Goal: Task Accomplishment & Management: Manage account settings

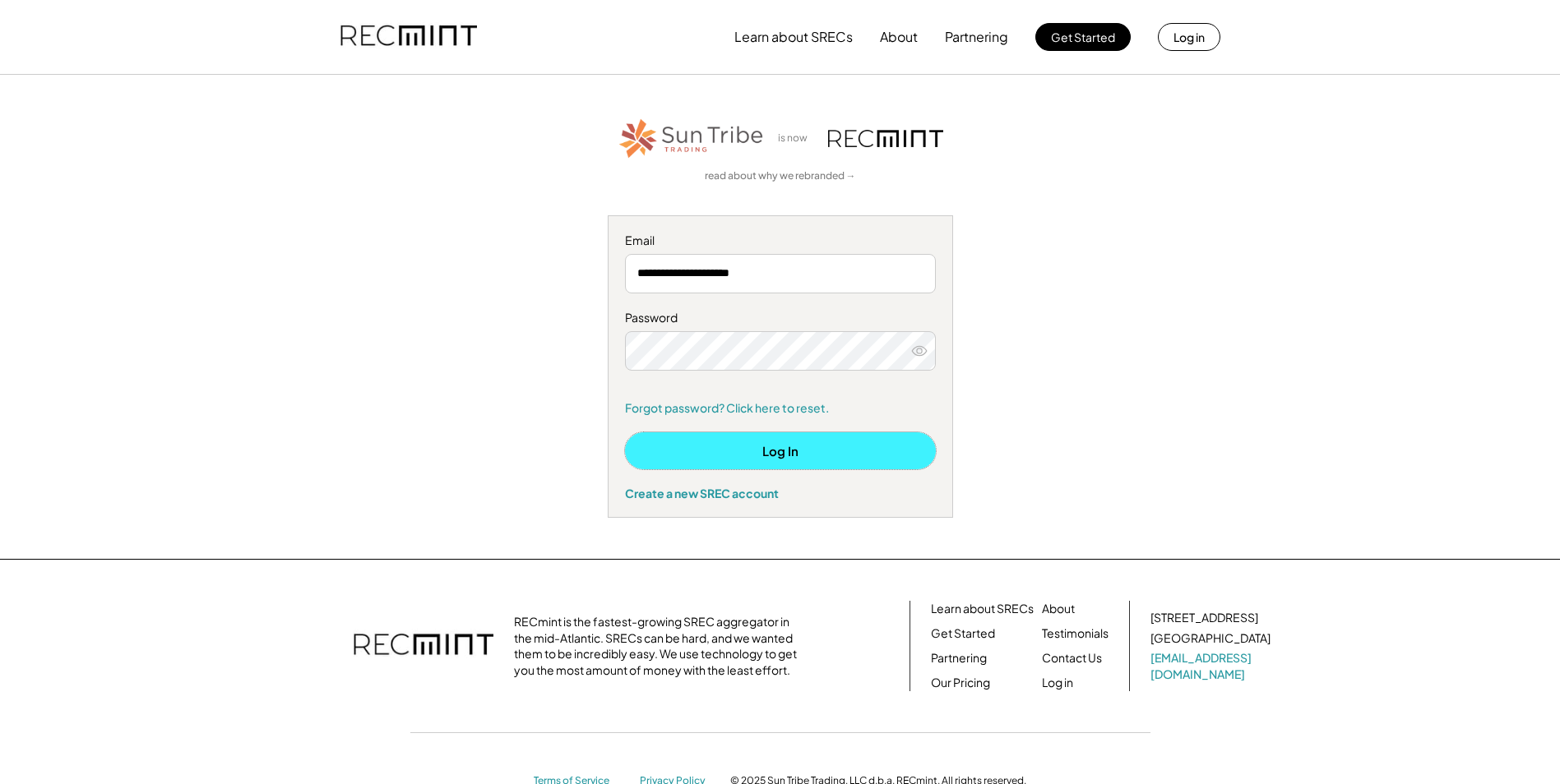
click at [743, 455] on button "Log In" at bounding box center [780, 451] width 311 height 37
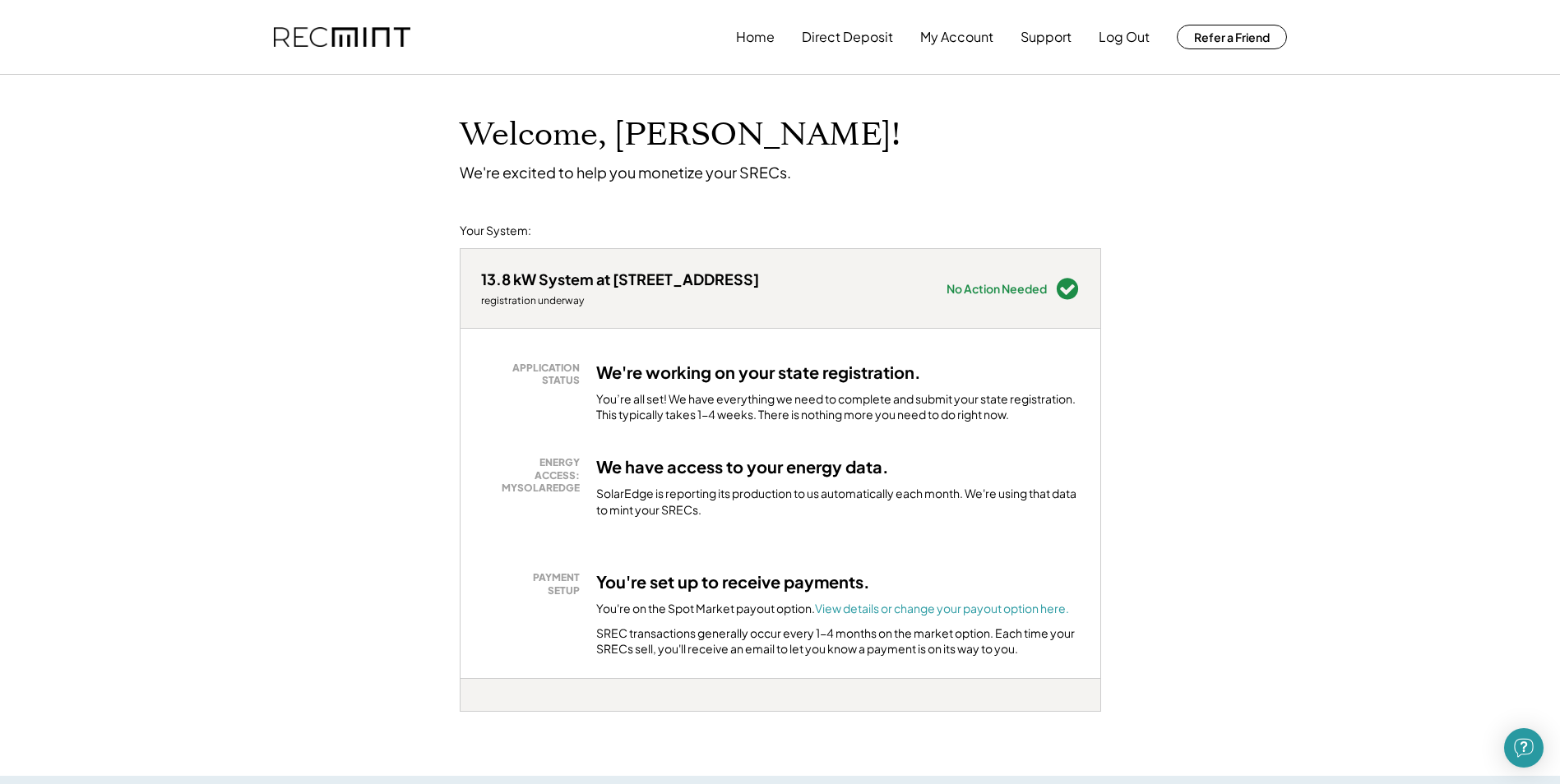
scroll to position [82, 0]
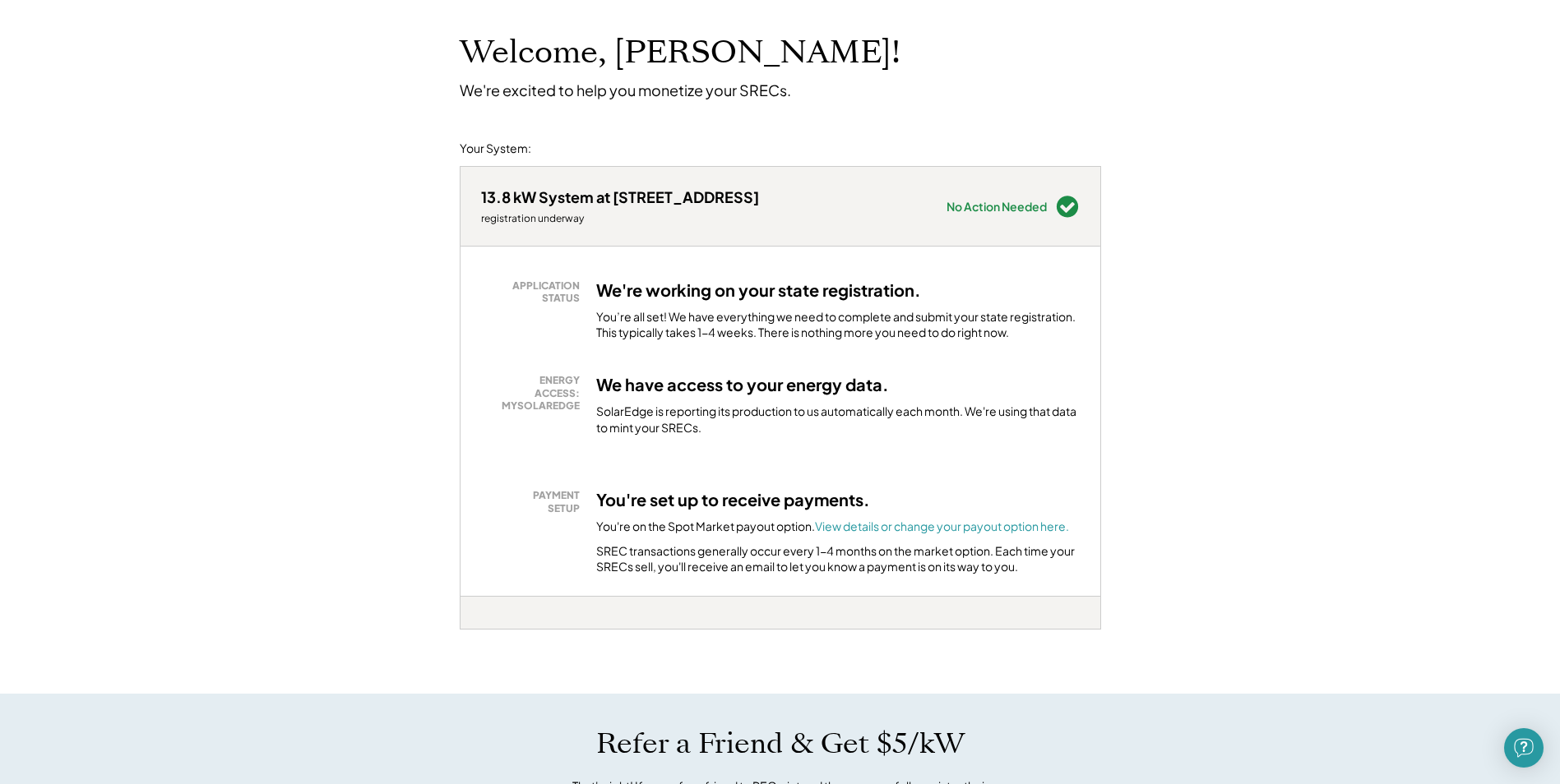
click at [856, 389] on h3 "We have access to your energy data." at bounding box center [742, 385] width 293 height 21
click at [839, 303] on div "We're working on your state registration. You’re all set! We have everything we…" at bounding box center [838, 310] width 484 height 62
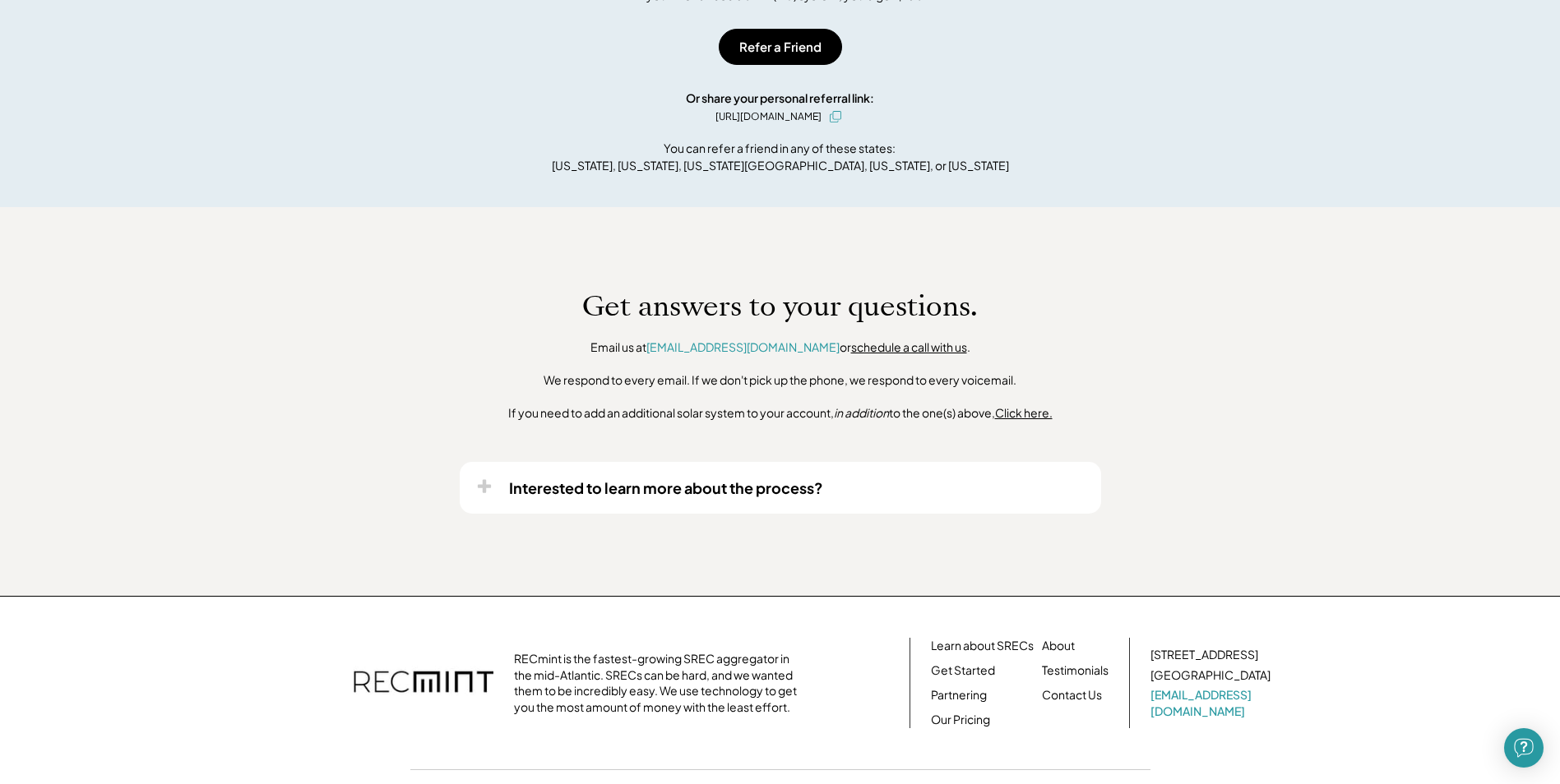
scroll to position [895, 0]
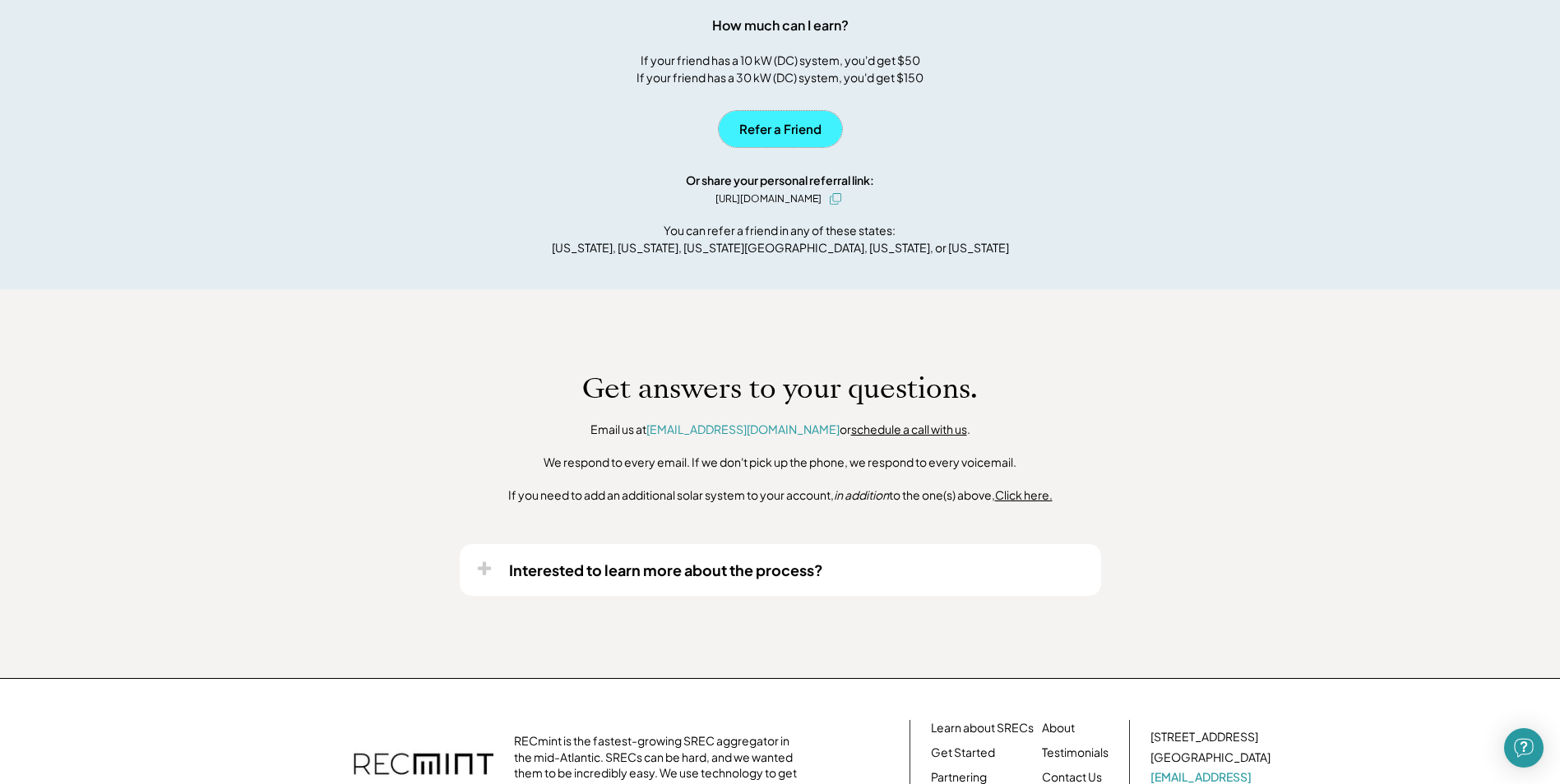
click at [783, 124] on button "Refer a Friend" at bounding box center [780, 129] width 123 height 36
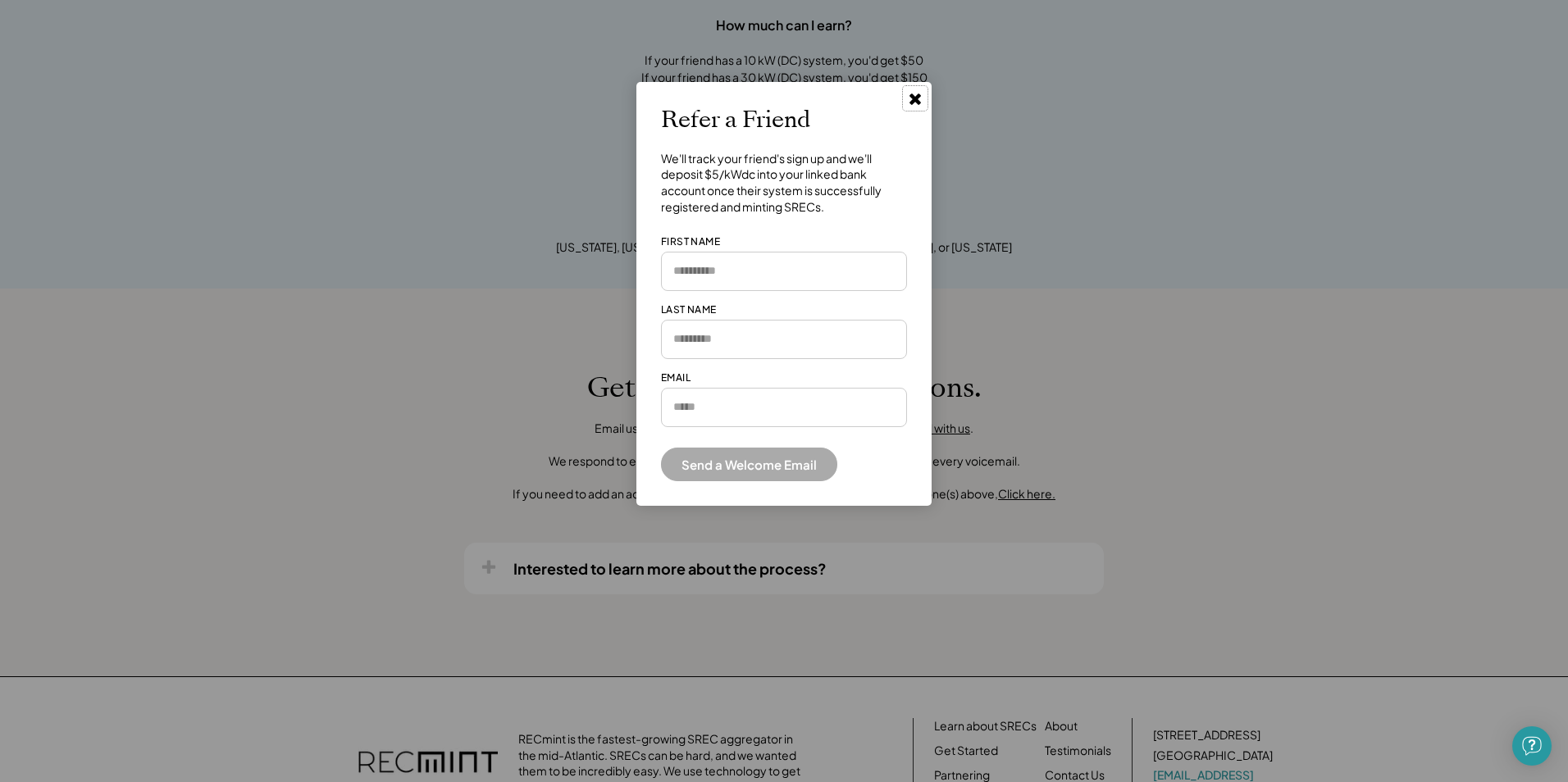
click at [919, 96] on use at bounding box center [915, 99] width 11 height 11
